Goal: Task Accomplishment & Management: Use online tool/utility

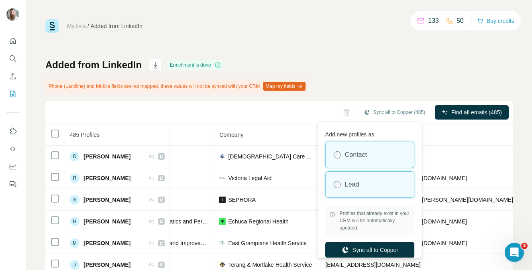
scroll to position [2, 0]
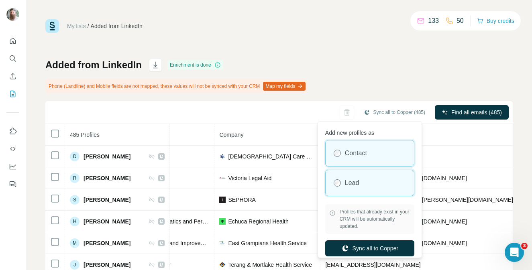
click at [372, 176] on div "Lead" at bounding box center [369, 183] width 88 height 26
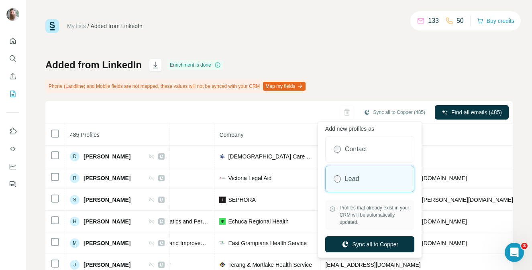
scroll to position [6, 0]
click at [360, 244] on button "Sync all to Copper" at bounding box center [369, 244] width 89 height 16
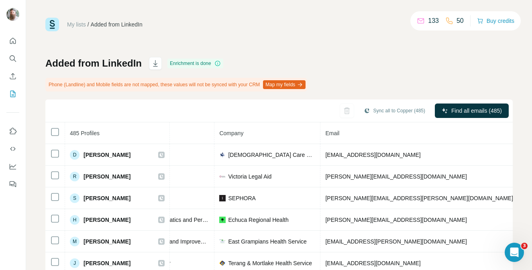
scroll to position [0, 0]
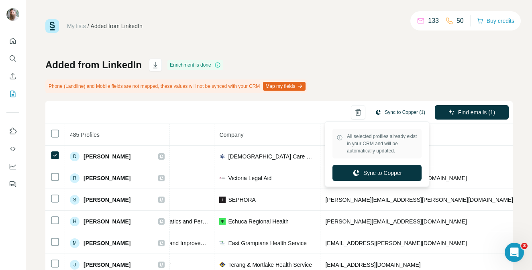
click at [378, 114] on button "Sync to Copper (1)" at bounding box center [399, 112] width 61 height 12
click at [371, 172] on button "Sync to Copper" at bounding box center [376, 173] width 89 height 16
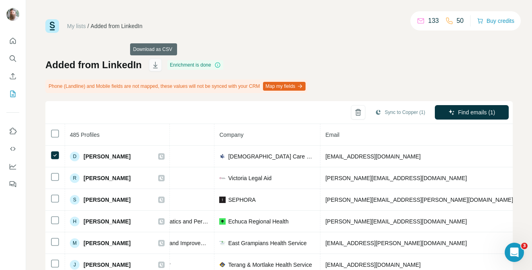
click at [156, 65] on icon "button" at bounding box center [155, 65] width 8 height 8
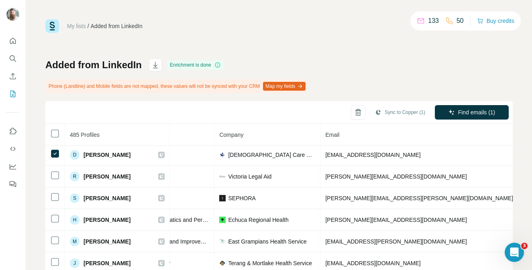
click at [295, 85] on button "Map my fields" at bounding box center [284, 86] width 43 height 9
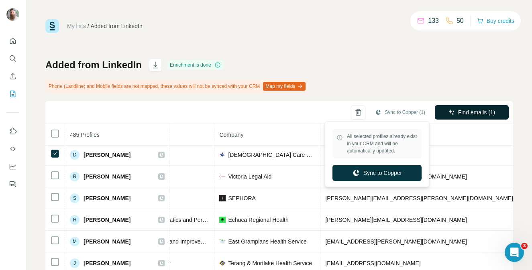
click at [440, 110] on button "Find emails (1)" at bounding box center [472, 112] width 74 height 14
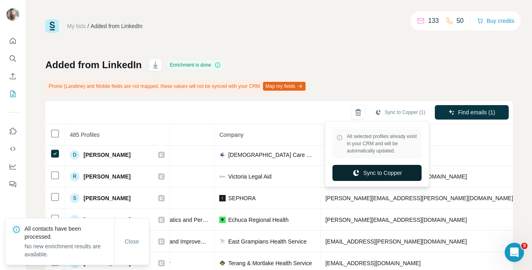
click at [378, 174] on button "Sync to Copper" at bounding box center [376, 173] width 89 height 16
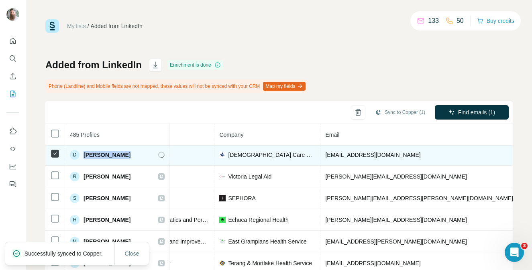
drag, startPoint x: 131, startPoint y: 152, endPoint x: 84, endPoint y: 154, distance: 47.0
click at [84, 154] on div "D [PERSON_NAME]" at bounding box center [117, 155] width 95 height 10
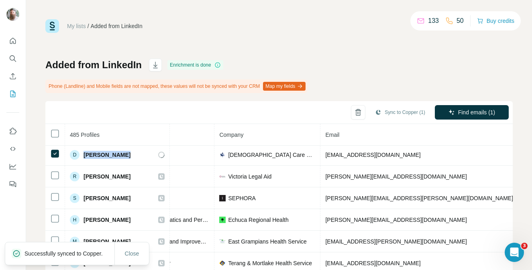
copy span "[PERSON_NAME]"
